Goal: Navigation & Orientation: Find specific page/section

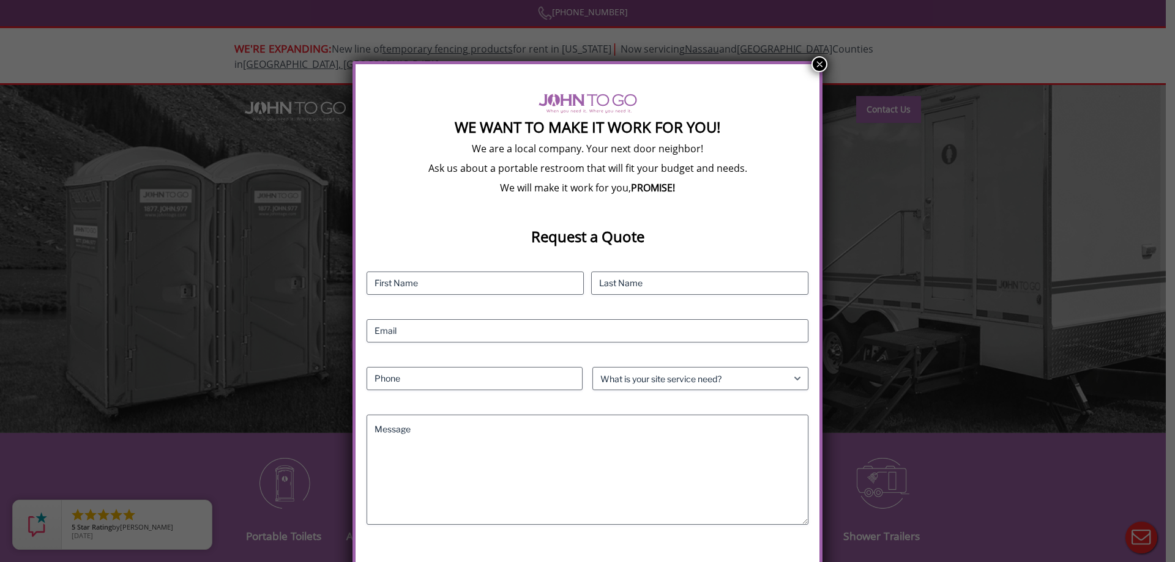
click at [818, 63] on button "×" at bounding box center [820, 64] width 16 height 16
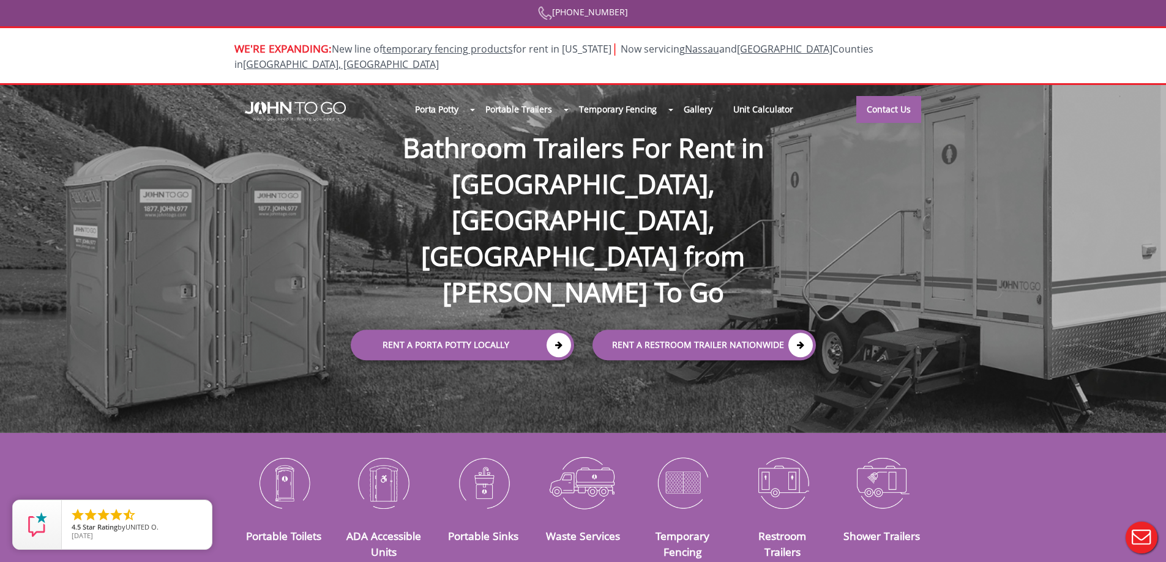
click at [454, 94] on div at bounding box center [583, 281] width 1166 height 562
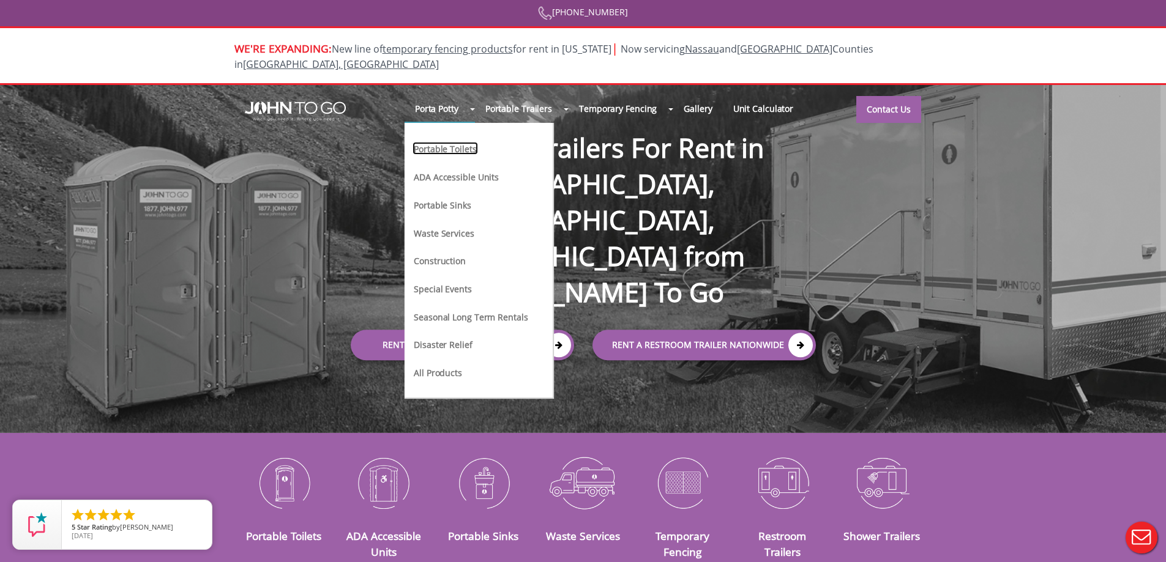
click at [454, 142] on link "Portable Toilets" at bounding box center [445, 148] width 65 height 13
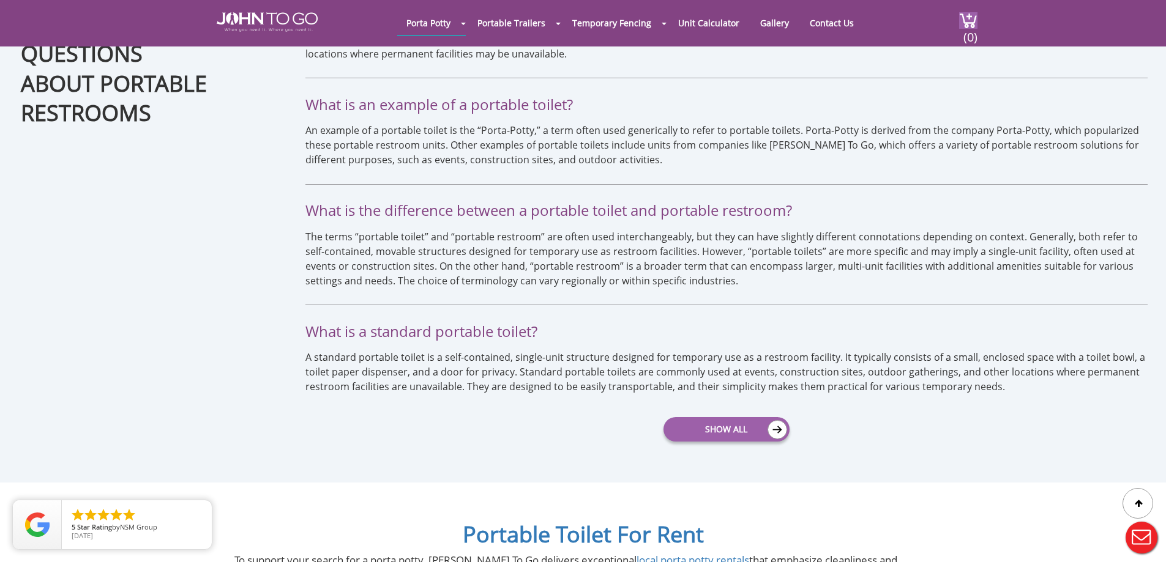
scroll to position [3060, 0]
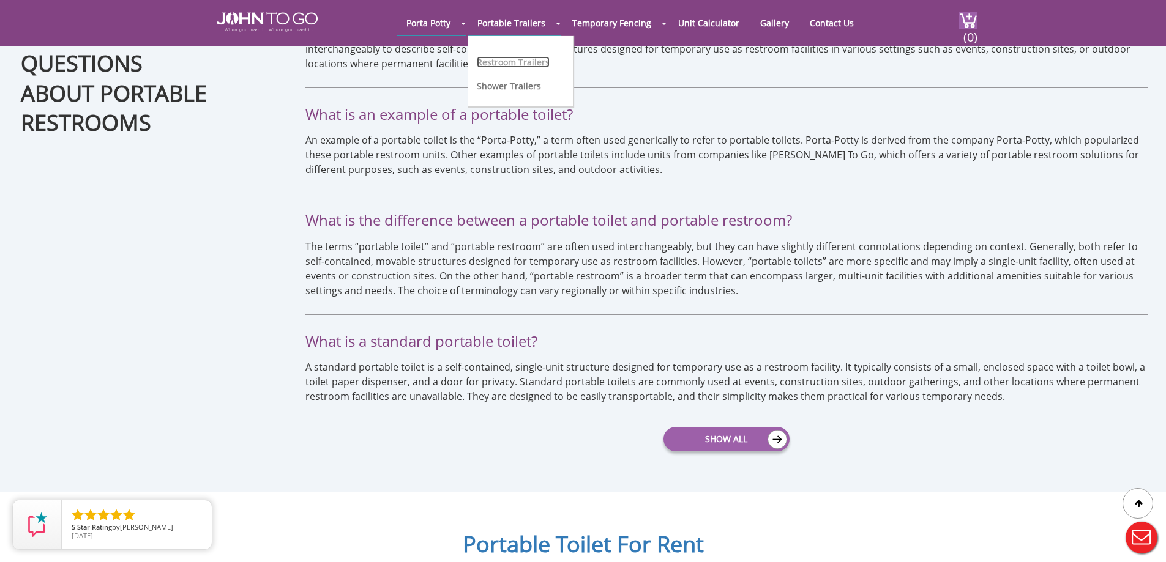
click at [512, 58] on link "Restroom Trailers" at bounding box center [513, 62] width 73 height 12
